Goal: Use online tool/utility: Utilize a website feature to perform a specific function

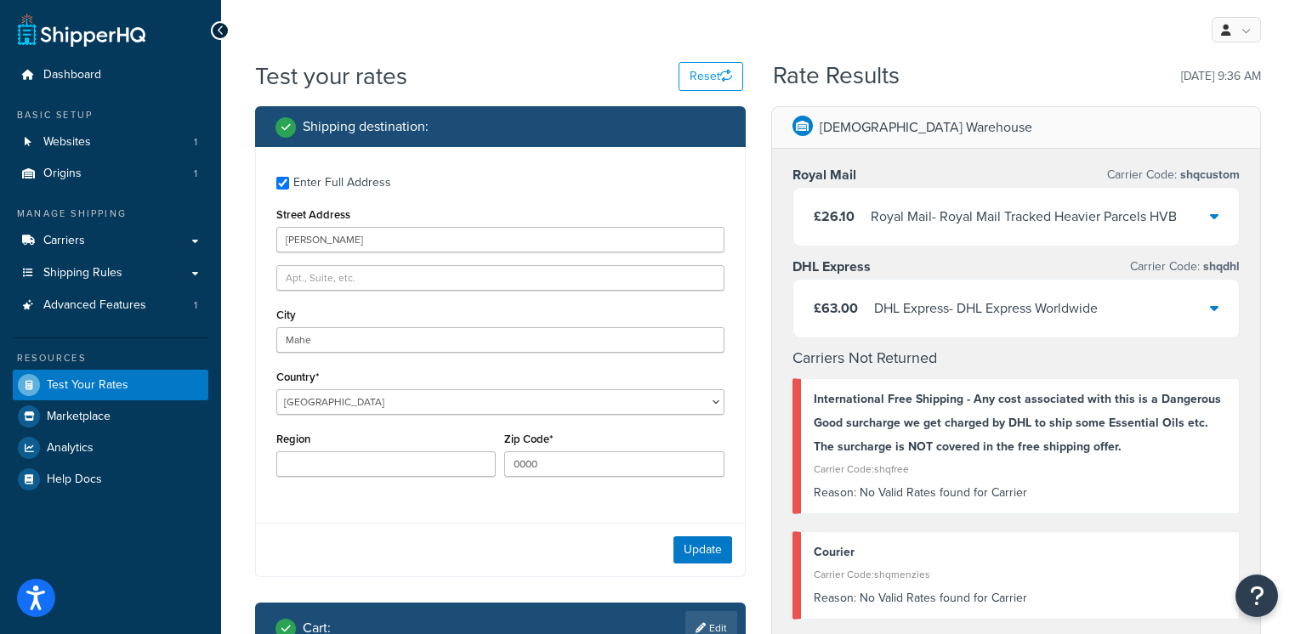
select select "SC"
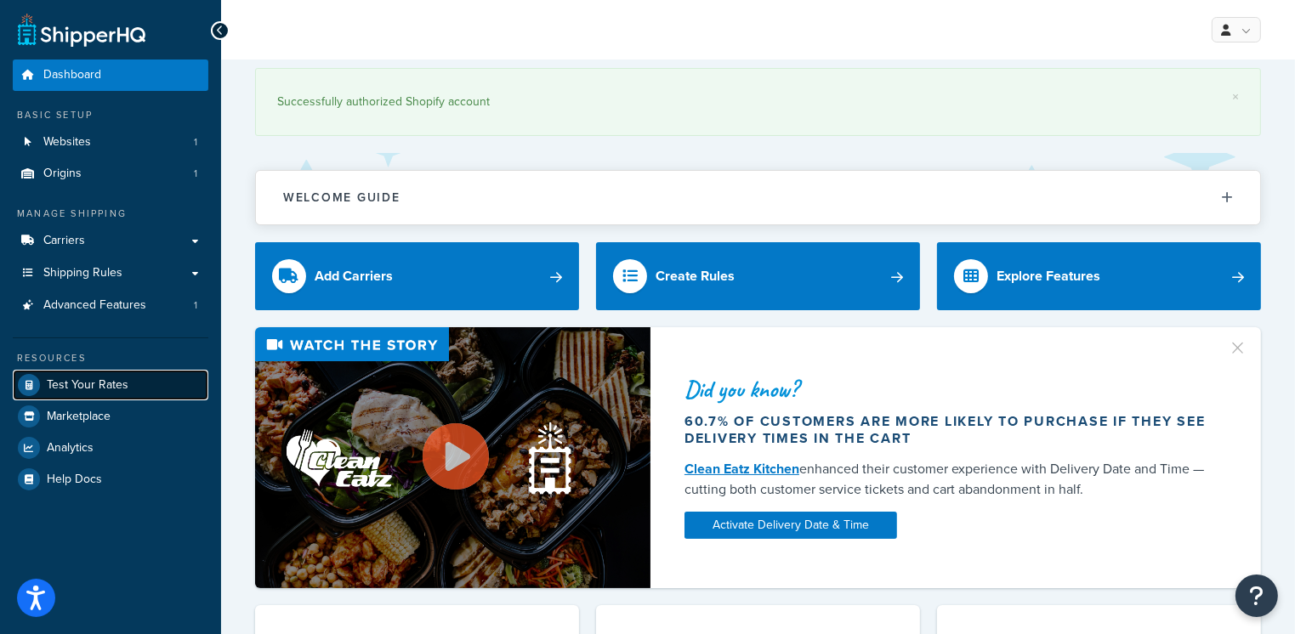
click at [114, 379] on span "Test Your Rates" at bounding box center [88, 385] width 82 height 14
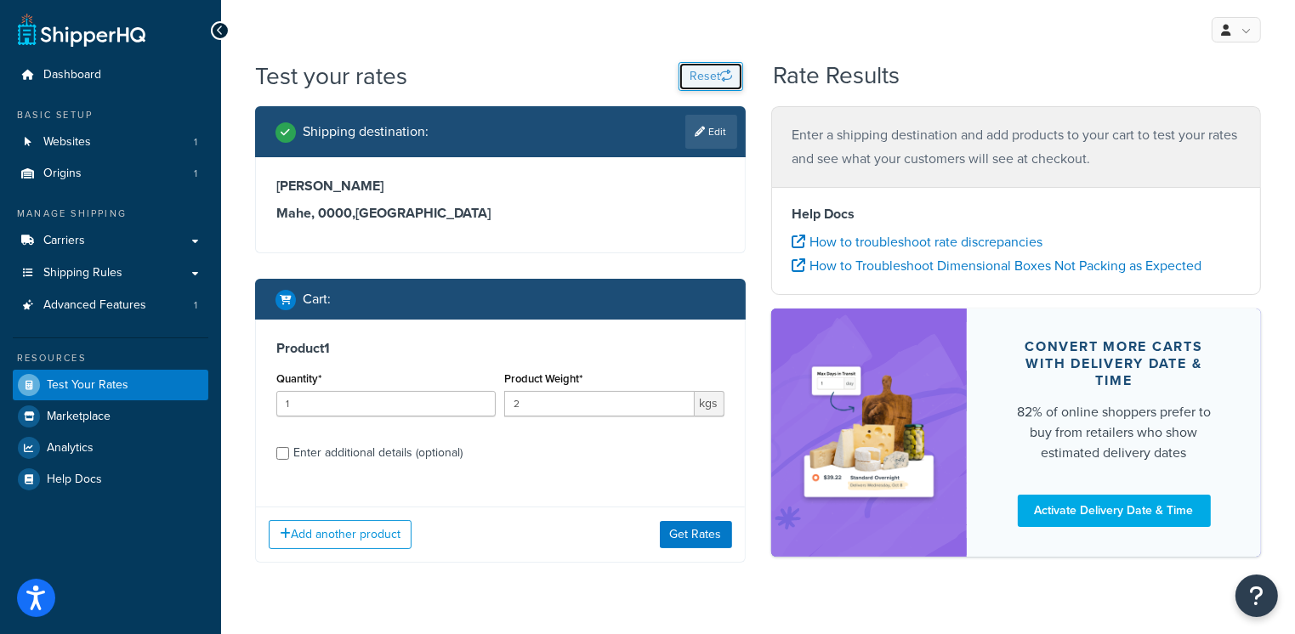
click at [700, 85] on button "Reset" at bounding box center [710, 76] width 65 height 29
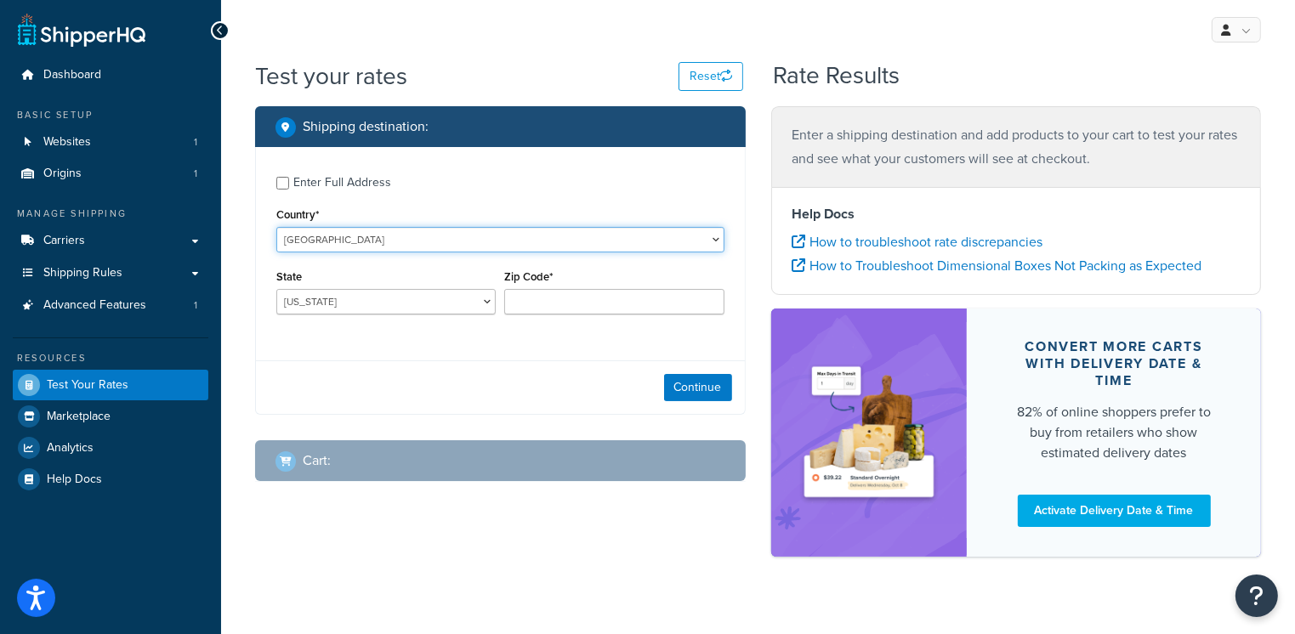
click at [359, 239] on select "United States United Kingdom Afghanistan Åland Islands Albania Algeria American…" at bounding box center [500, 240] width 448 height 26
select select "ZA"
click at [276, 227] on select "United States United Kingdom Afghanistan Åland Islands Albania Algeria American…" at bounding box center [500, 240] width 448 height 26
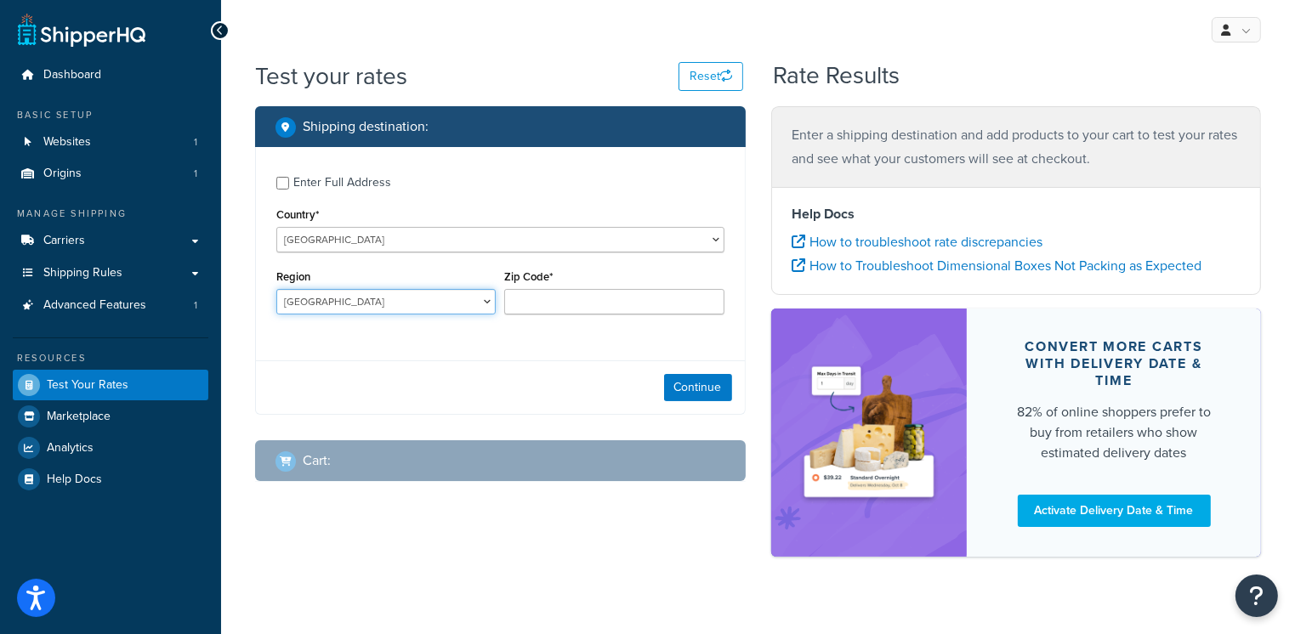
click at [482, 303] on select "Eastern Cape Free State Gauteng Kwazulu-Natal Limpopo Mpumalanga North West Nor…" at bounding box center [385, 302] width 219 height 26
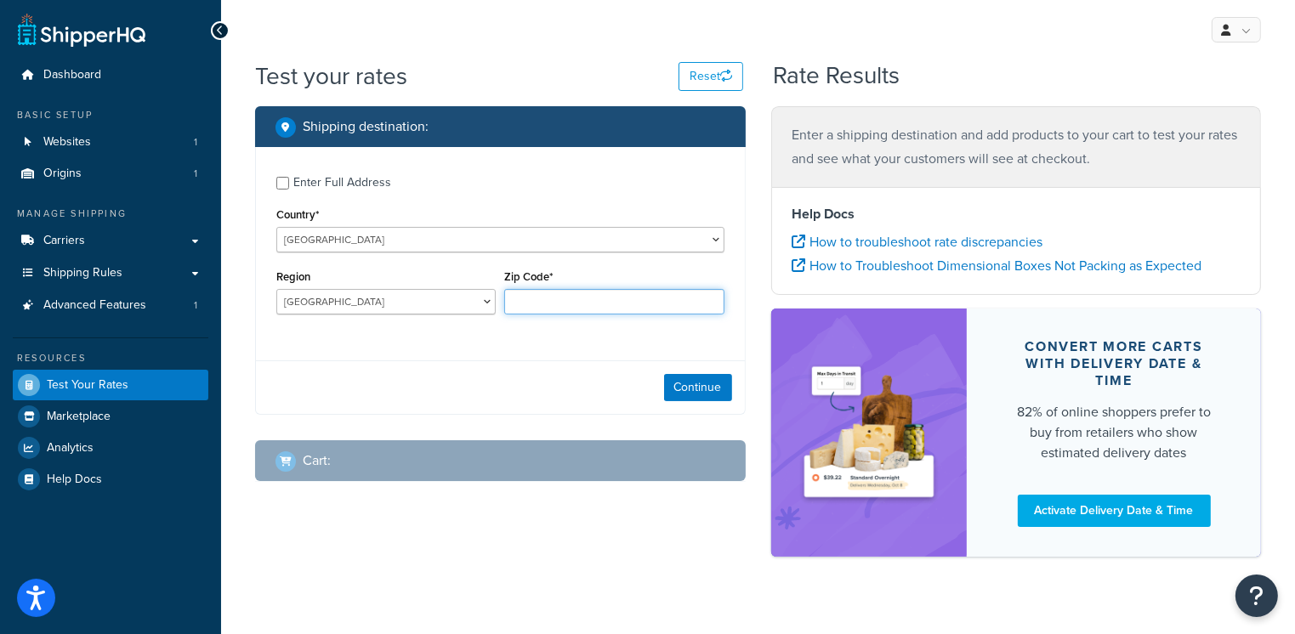
click at [559, 299] on input "Zip Code*" at bounding box center [613, 302] width 219 height 26
paste input "3780"
type input "3780"
click at [681, 378] on button "Continue" at bounding box center [698, 387] width 68 height 27
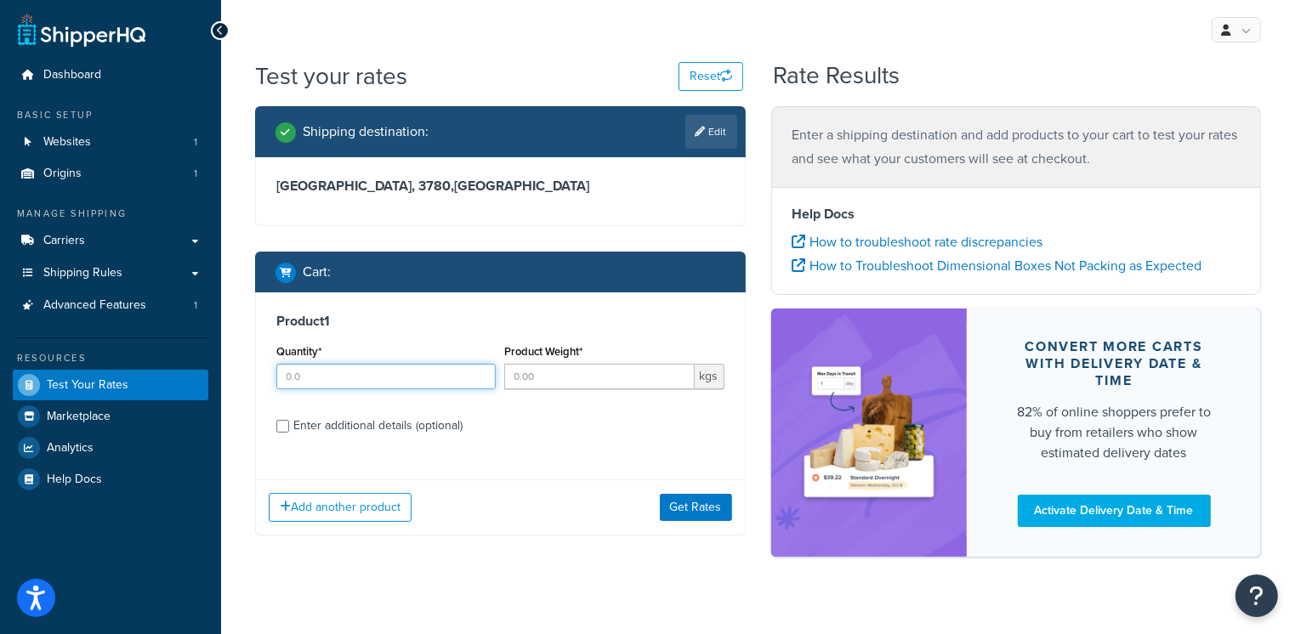
click at [444, 383] on input "Quantity*" at bounding box center [385, 377] width 219 height 26
type input "1"
click at [539, 372] on input "Product Weight*" at bounding box center [599, 377] width 190 height 26
type input "0.03"
click at [561, 422] on label "Enter additional details (optional)" at bounding box center [508, 424] width 431 height 27
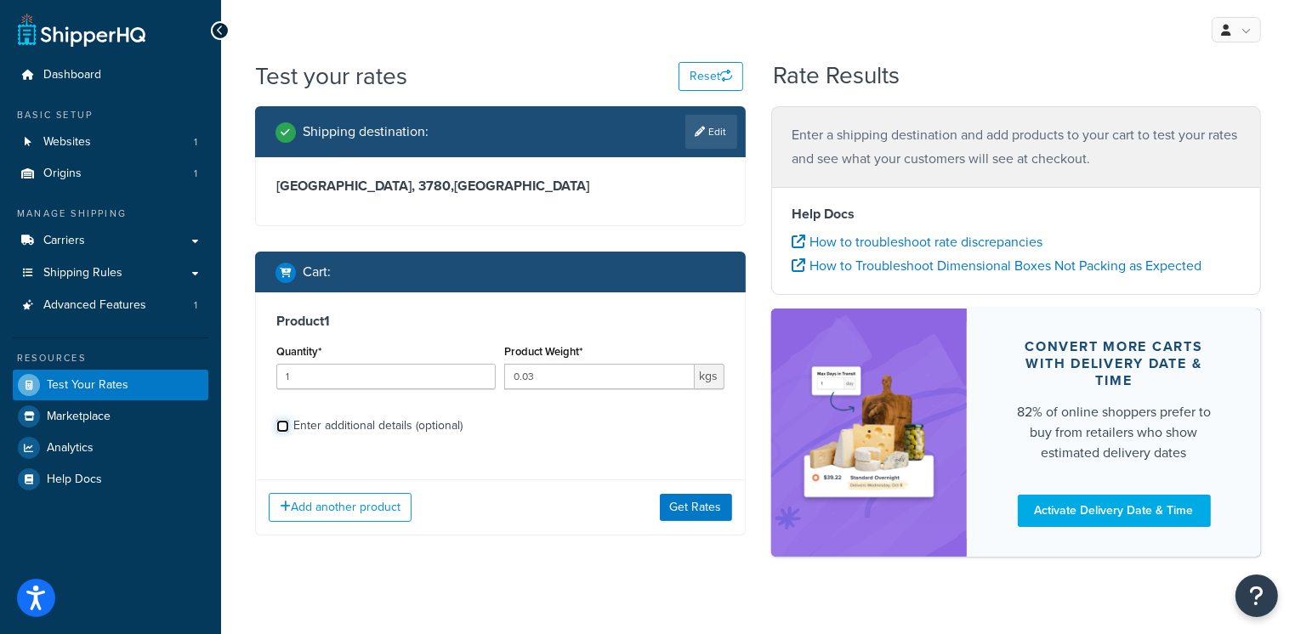
click at [289, 422] on input "Enter additional details (optional)" at bounding box center [282, 426] width 13 height 13
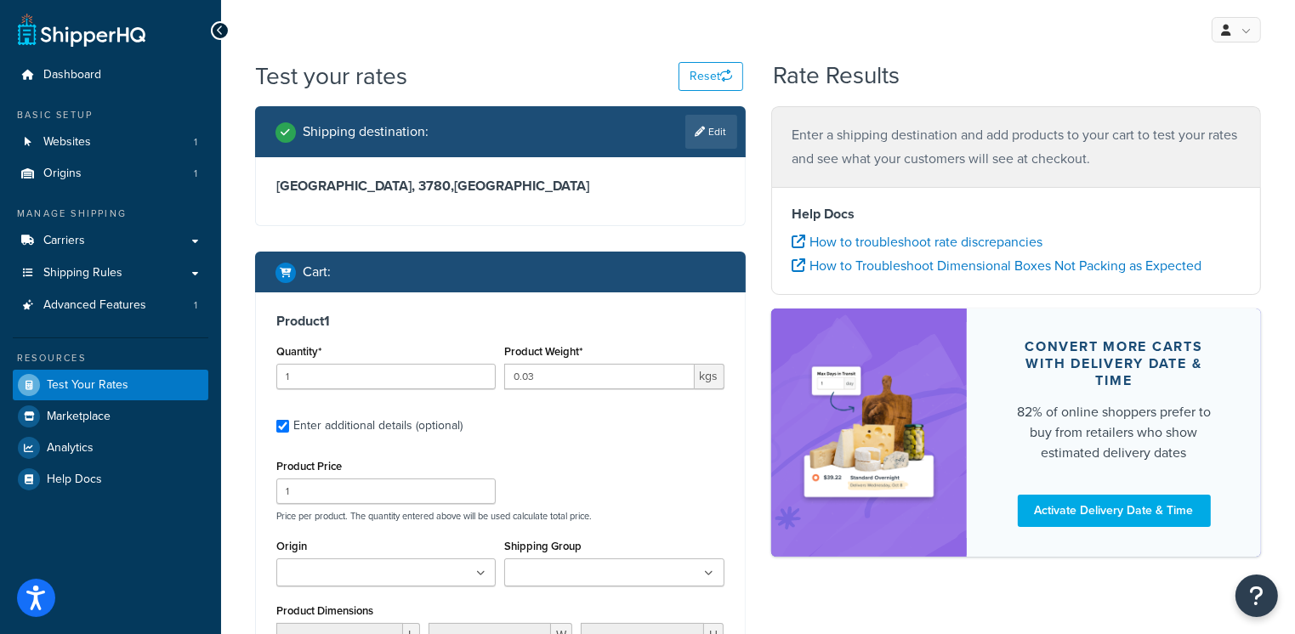
click at [557, 437] on label "Enter additional details (optional)" at bounding box center [508, 424] width 431 height 27
click at [289, 433] on input "Enter additional details (optional)" at bounding box center [282, 426] width 13 height 13
checkbox input "false"
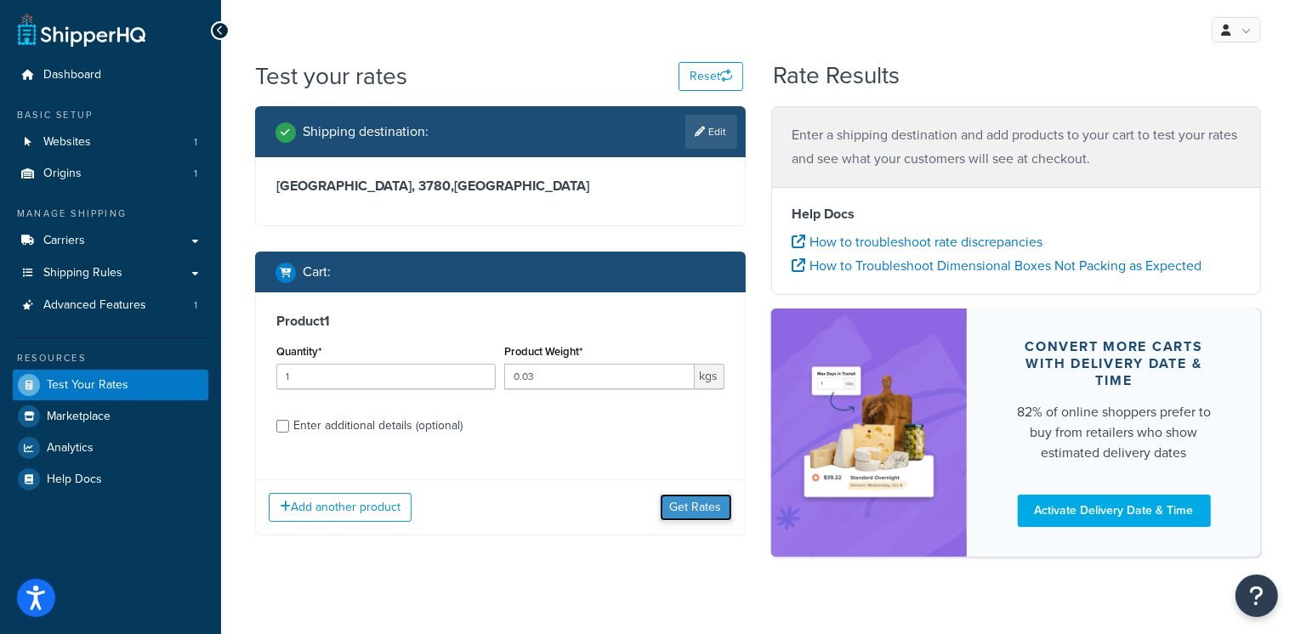
click at [687, 505] on button "Get Rates" at bounding box center [696, 507] width 72 height 27
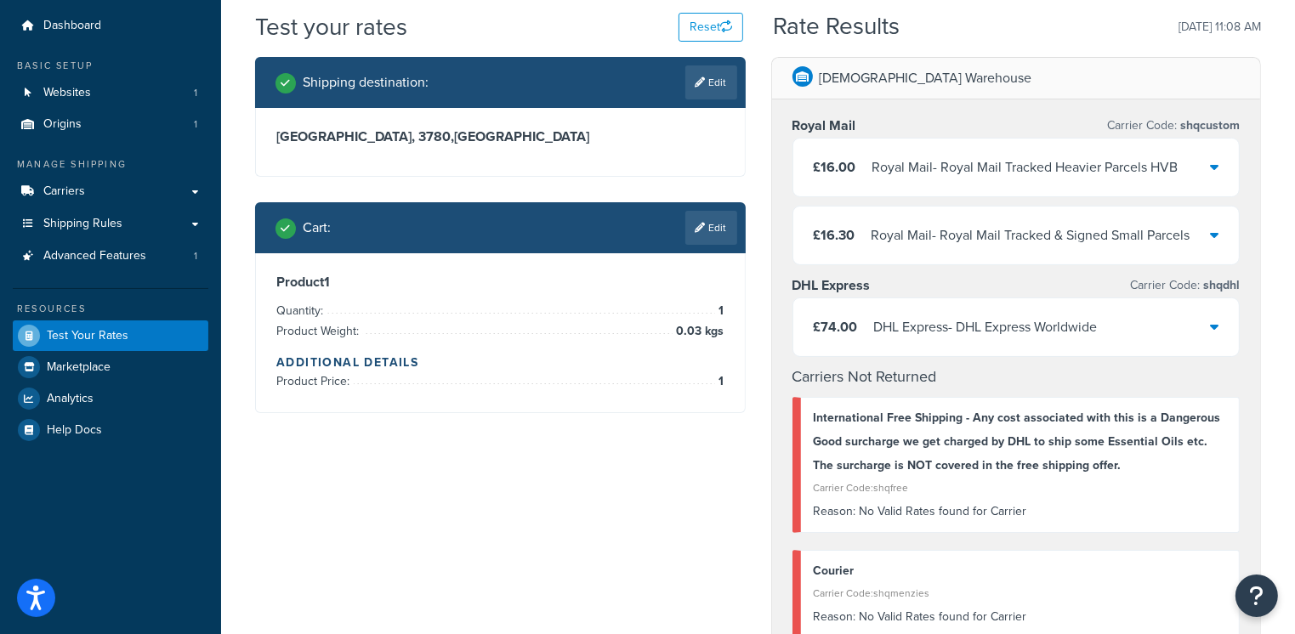
scroll to position [54, 0]
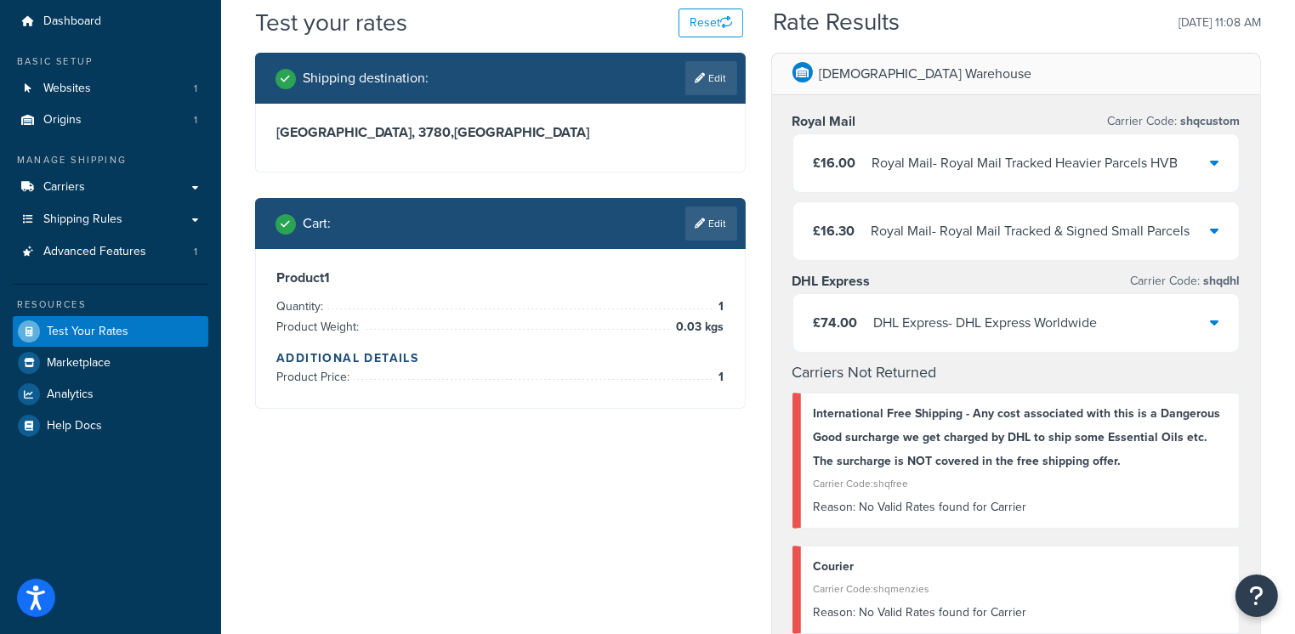
click at [1211, 235] on icon at bounding box center [1214, 231] width 9 height 14
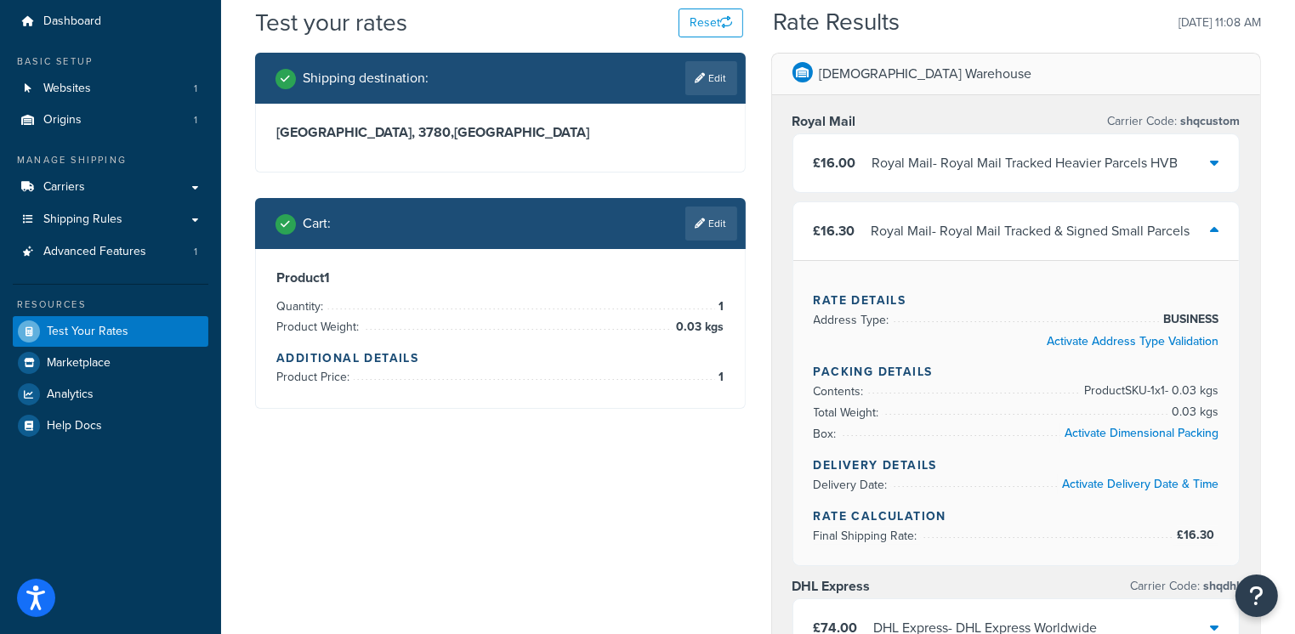
click at [1214, 232] on icon at bounding box center [1214, 231] width 9 height 14
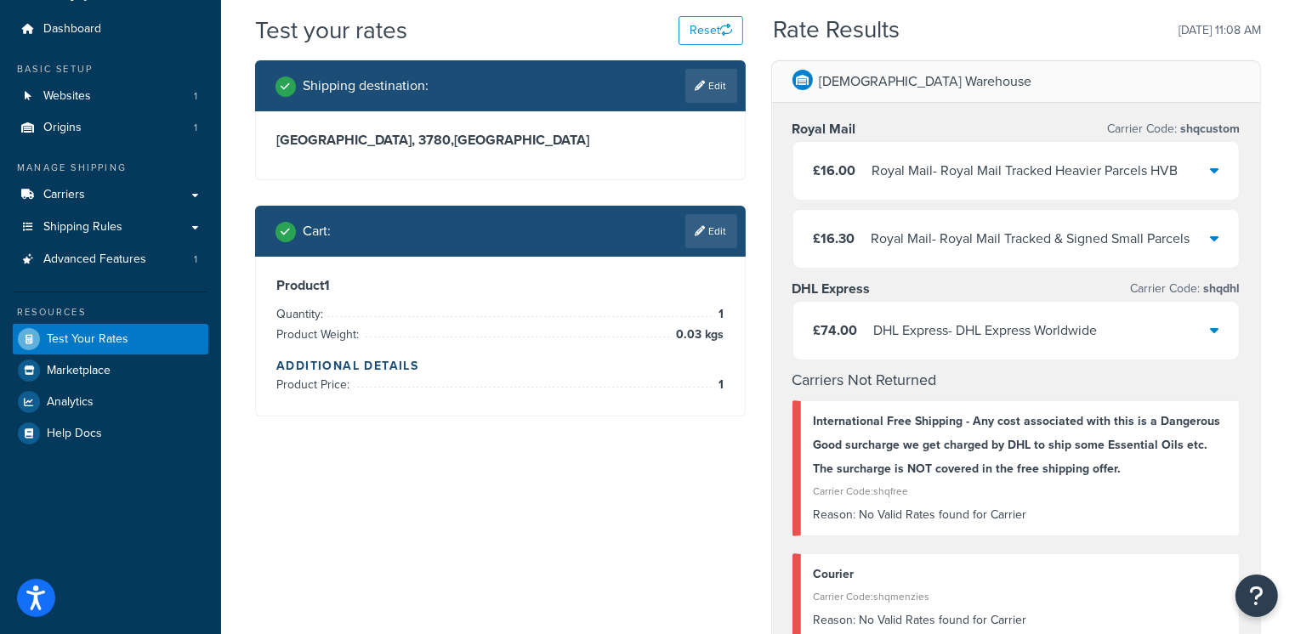
scroll to position [48, 0]
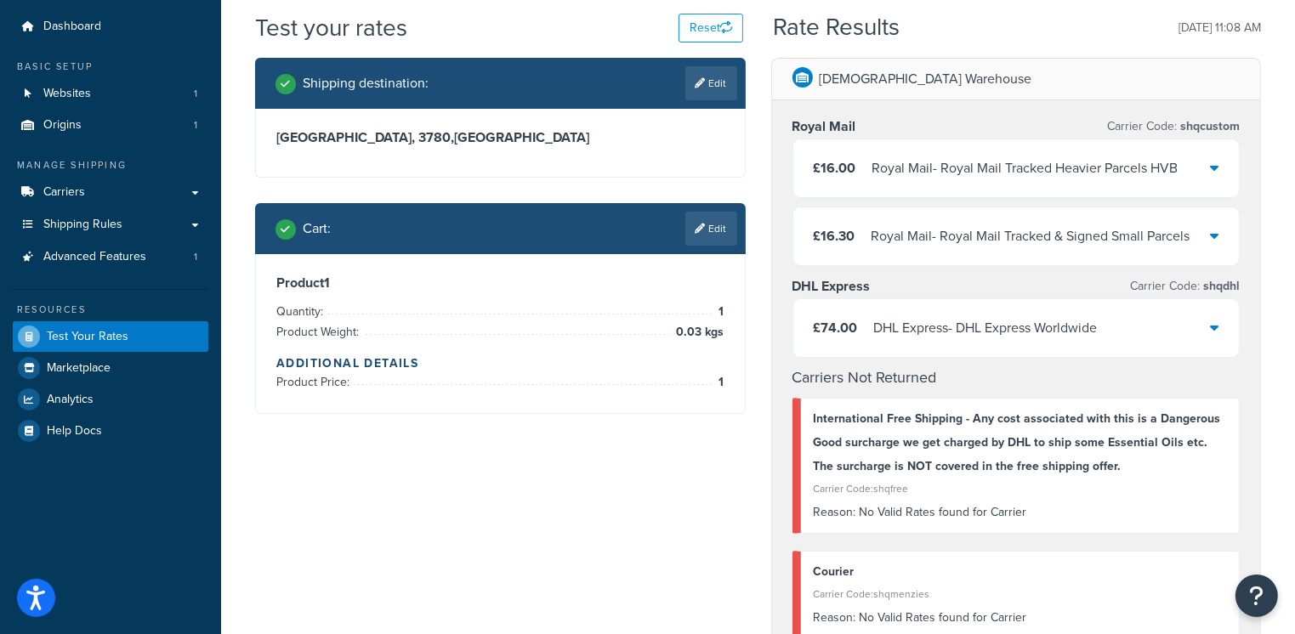
click at [1217, 327] on icon at bounding box center [1214, 327] width 9 height 14
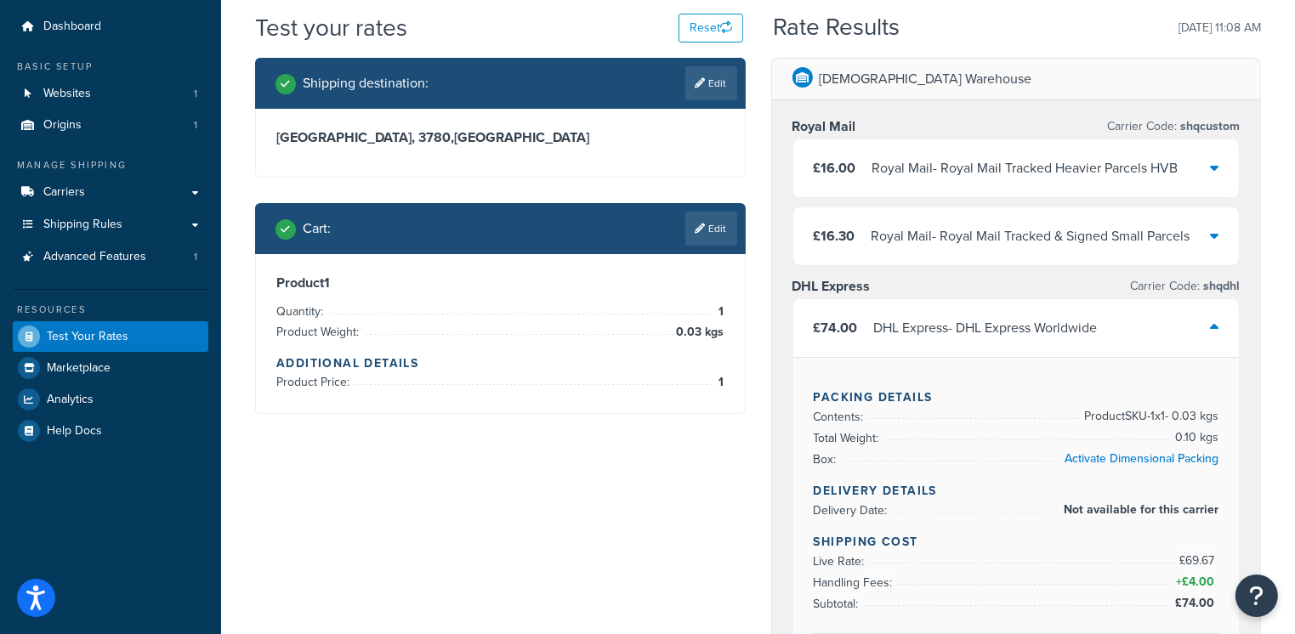
click at [1217, 327] on icon at bounding box center [1214, 327] width 9 height 14
